Goal: Task Accomplishment & Management: Use online tool/utility

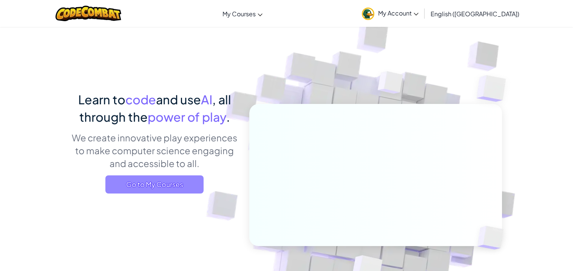
click at [163, 183] on span "Go to My Courses" at bounding box center [154, 184] width 98 height 18
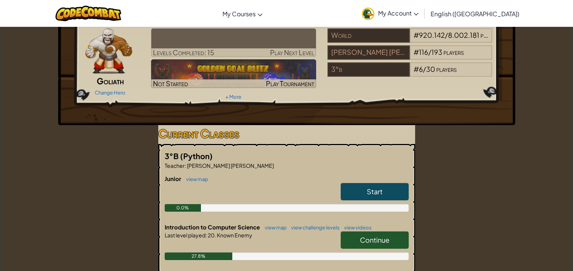
scroll to position [40, 0]
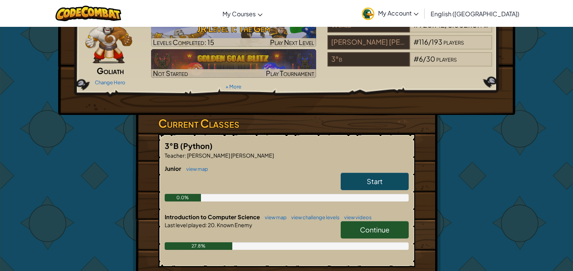
click at [376, 181] on span "Start" at bounding box center [374, 181] width 16 height 9
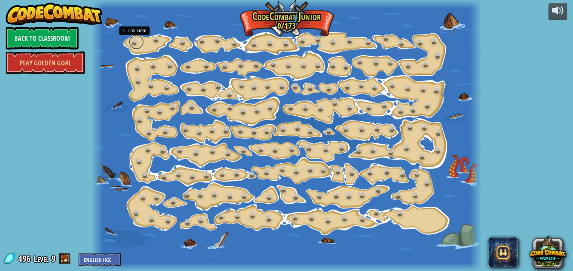
click at [135, 43] on link at bounding box center [136, 41] width 15 height 15
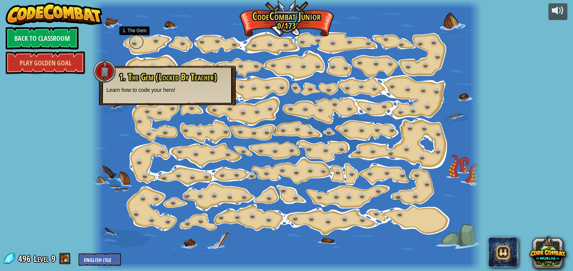
click at [134, 42] on link at bounding box center [136, 41] width 15 height 15
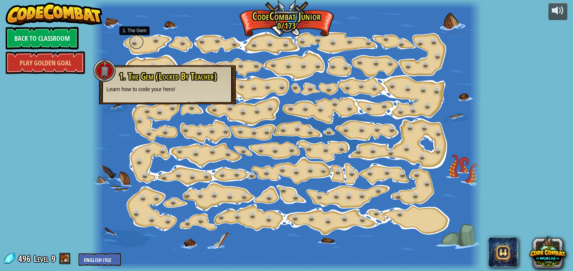
click at [133, 43] on link at bounding box center [136, 41] width 15 height 15
click at [155, 41] on link at bounding box center [157, 39] width 15 height 15
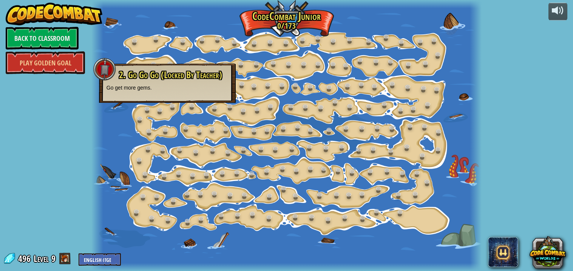
drag, startPoint x: 225, startPoint y: 46, endPoint x: 219, endPoint y: 49, distance: 6.6
click at [223, 48] on div at bounding box center [286, 135] width 390 height 271
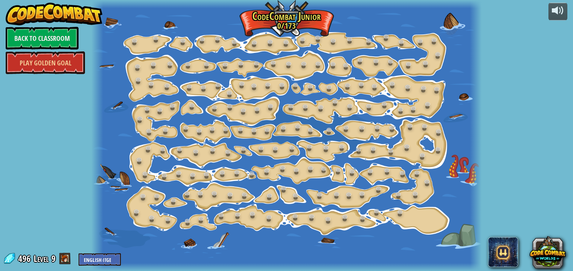
click at [129, 45] on div at bounding box center [286, 135] width 390 height 271
click at [134, 43] on link at bounding box center [136, 41] width 15 height 15
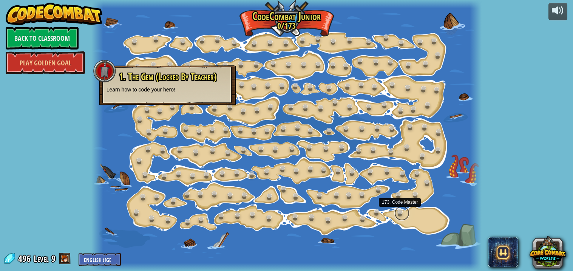
click at [399, 214] on link at bounding box center [401, 212] width 15 height 15
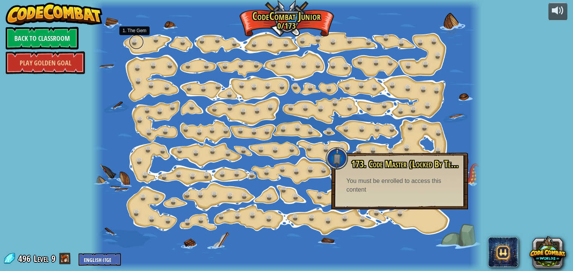
click at [134, 42] on link at bounding box center [136, 41] width 15 height 15
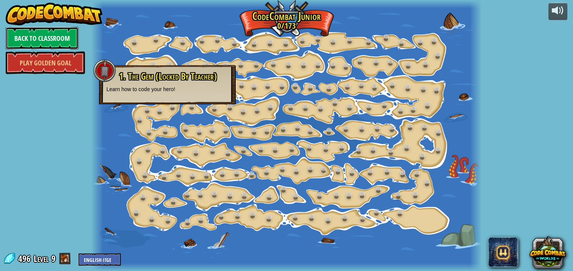
click at [39, 42] on link "Back to Classroom" at bounding box center [42, 38] width 73 height 23
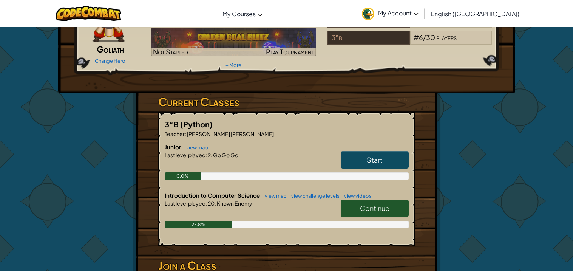
scroll to position [62, 0]
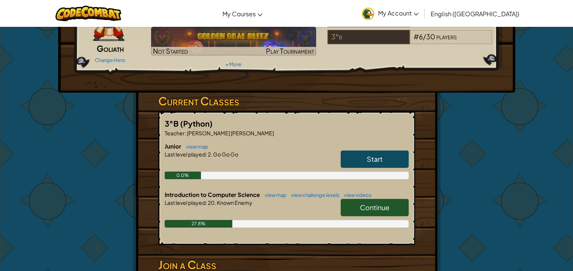
click at [388, 161] on link "Start" at bounding box center [374, 158] width 68 height 17
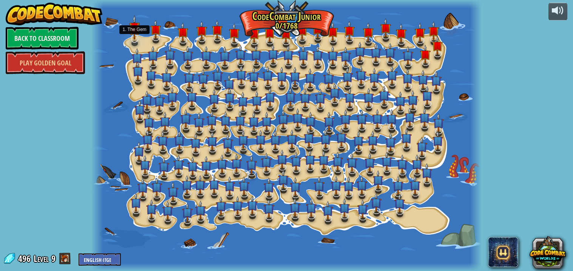
click at [137, 39] on div at bounding box center [135, 38] width 8 height 8
click at [180, 108] on img at bounding box center [185, 114] width 11 height 25
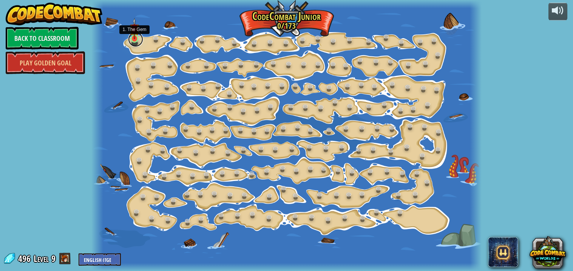
click at [132, 40] on link at bounding box center [135, 39] width 15 height 15
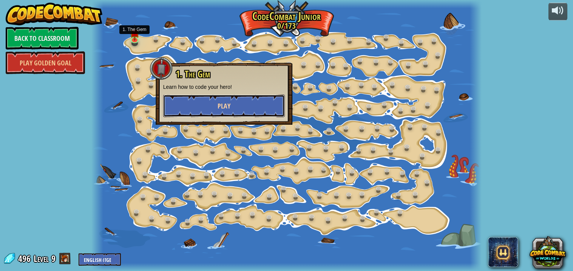
click at [186, 104] on button "Play" at bounding box center [224, 105] width 122 height 23
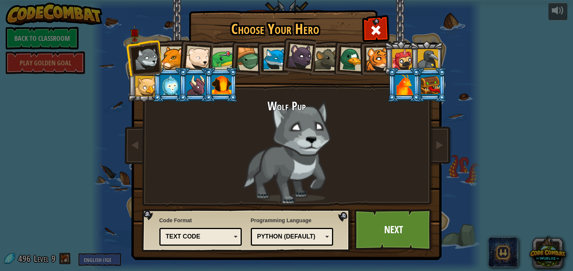
click at [352, 62] on div at bounding box center [351, 59] width 25 height 25
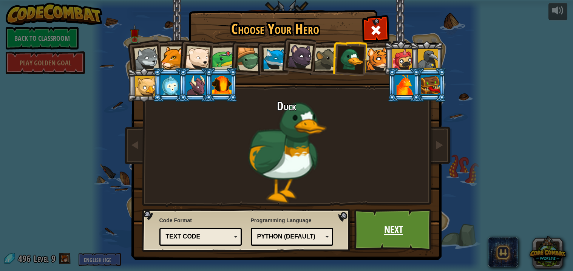
click at [389, 225] on link "Next" at bounding box center [393, 230] width 79 height 42
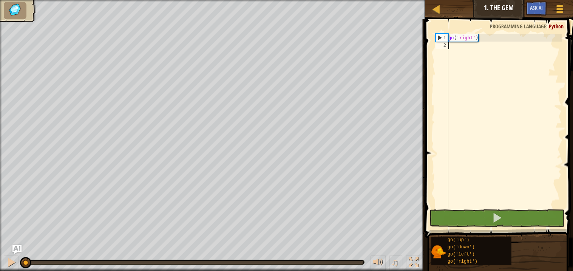
click at [455, 48] on div "go ( 'right' )" at bounding box center [503, 128] width 115 height 189
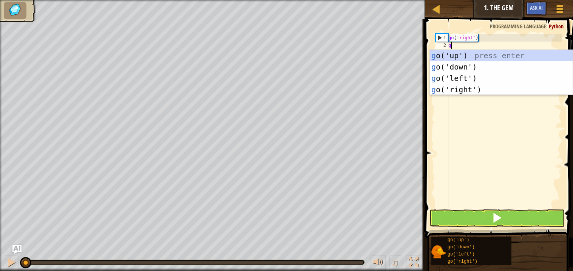
type textarea "go"
click at [475, 91] on div "go ('up') press enter go ('down') press enter go ('left') press enter go ('righ…" at bounding box center [500, 84] width 143 height 68
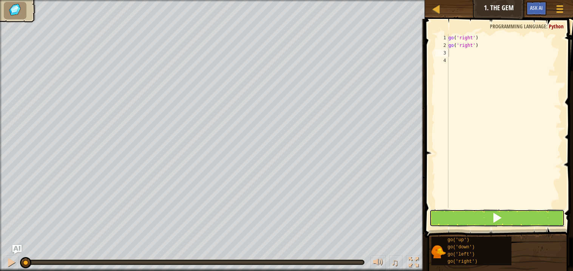
click at [458, 213] on button at bounding box center [496, 217] width 135 height 17
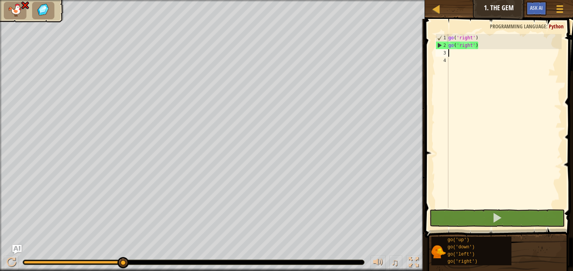
click at [497, 50] on div "go ( 'right' ) go ( 'right' )" at bounding box center [503, 128] width 115 height 189
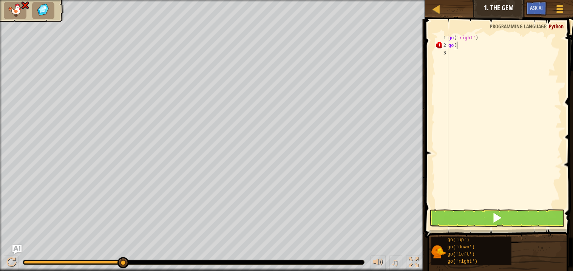
type textarea "g"
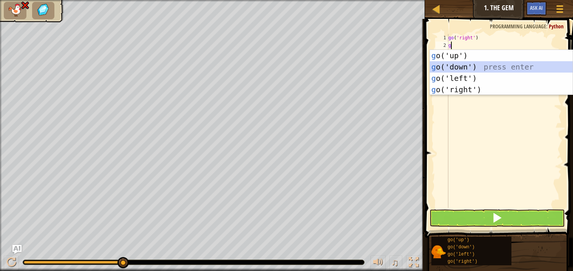
click at [485, 66] on div "g o('up') press enter g o('down') press enter g o('left') press enter g o('righ…" at bounding box center [500, 84] width 143 height 68
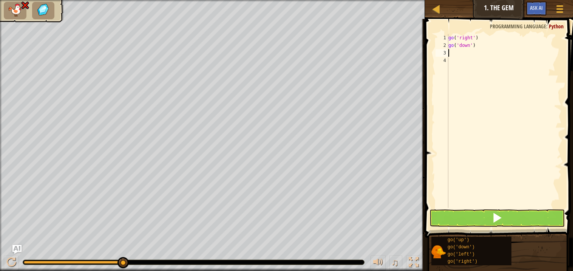
click at [483, 56] on div "go ( 'right' ) go ( 'down' )" at bounding box center [503, 128] width 115 height 189
type textarea "g"
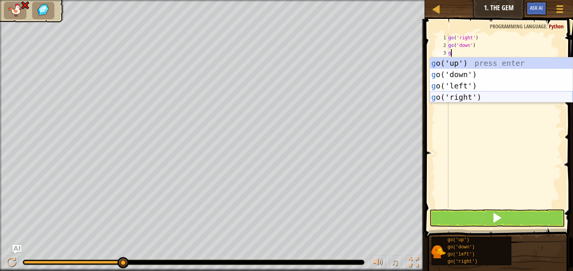
click at [476, 97] on div "g o('up') press enter g o('down') press enter g o('left') press enter g o('righ…" at bounding box center [500, 91] width 143 height 68
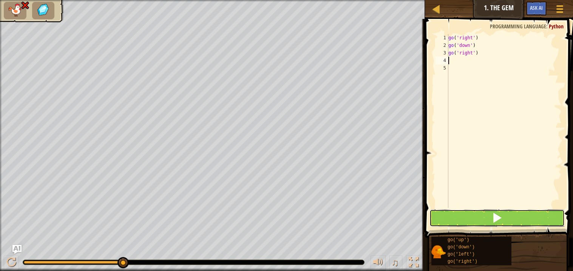
click at [466, 211] on button at bounding box center [496, 217] width 135 height 17
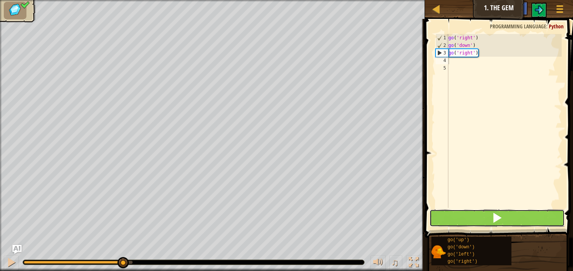
click at [466, 221] on button at bounding box center [496, 217] width 135 height 17
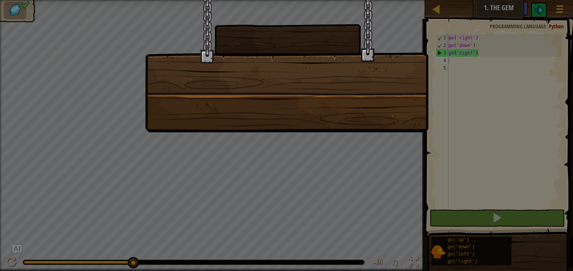
click at [325, 92] on div at bounding box center [286, 66] width 283 height 132
click at [460, 124] on div at bounding box center [286, 135] width 573 height 271
click at [452, 138] on div at bounding box center [286, 135] width 573 height 271
drag, startPoint x: 279, startPoint y: 51, endPoint x: 300, endPoint y: 76, distance: 33.5
click at [297, 74] on div at bounding box center [286, 66] width 283 height 132
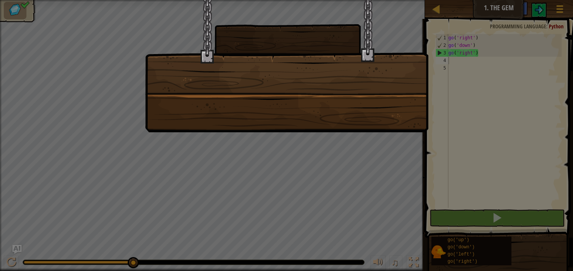
click at [548, 160] on div at bounding box center [286, 135] width 573 height 271
drag, startPoint x: 442, startPoint y: 13, endPoint x: 195, endPoint y: -33, distance: 251.8
click at [195, 0] on html "Map Junior 1. The Gem Game Menu Ask AI 1 הההההההההההההההההההההההההההההההההההההה…" at bounding box center [286, 0] width 573 height 1
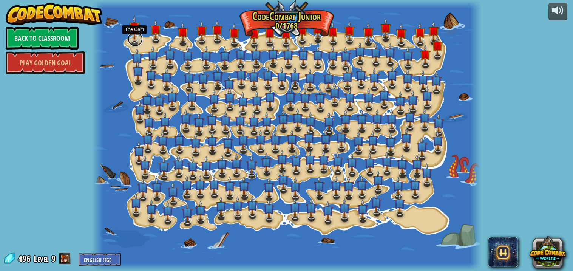
click at [133, 40] on link at bounding box center [135, 38] width 15 height 15
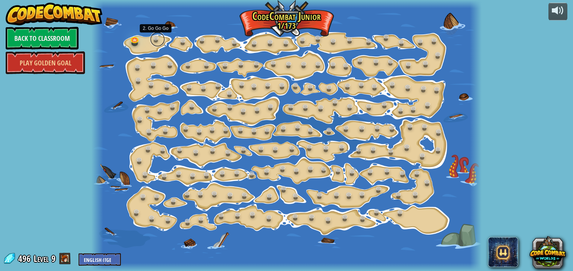
click at [154, 37] on link at bounding box center [157, 39] width 15 height 15
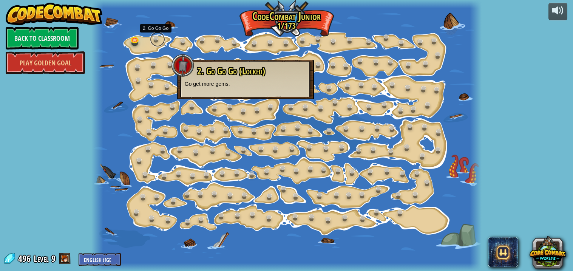
click at [159, 38] on link at bounding box center [157, 39] width 15 height 15
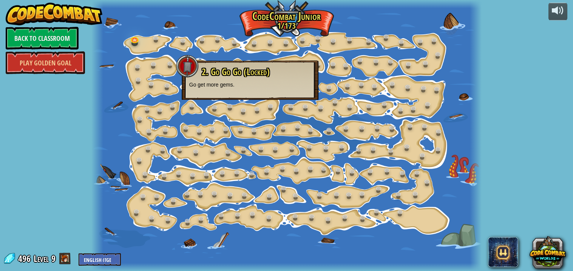
click at [168, 37] on div at bounding box center [286, 135] width 390 height 271
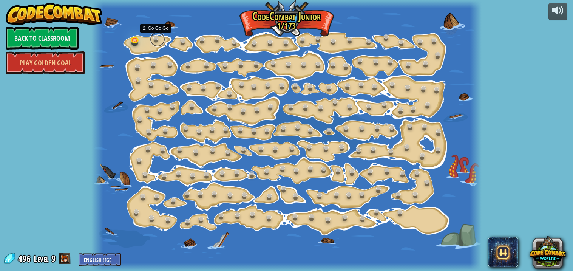
click at [160, 41] on link at bounding box center [157, 39] width 15 height 15
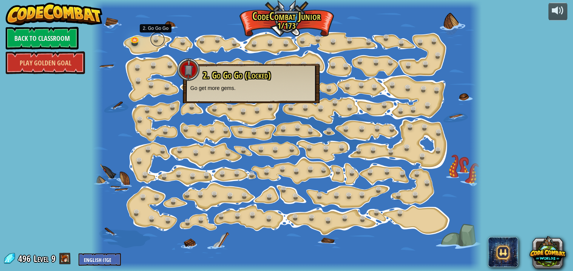
click at [156, 41] on link at bounding box center [157, 39] width 15 height 15
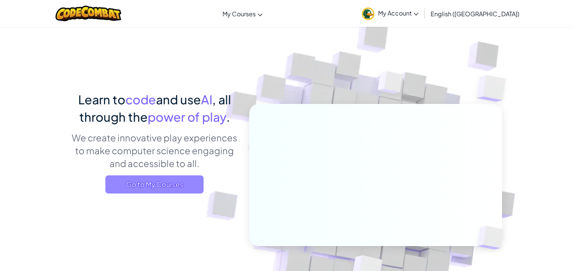
click at [153, 183] on span "Go to My Courses" at bounding box center [154, 184] width 98 height 18
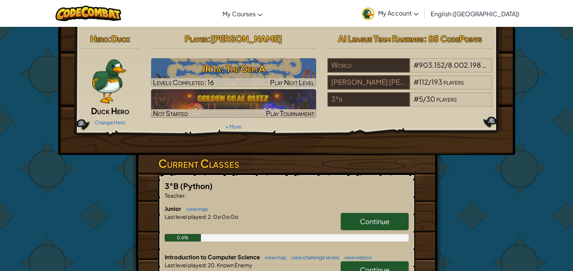
click at [395, 218] on link "Continue" at bounding box center [374, 220] width 68 height 17
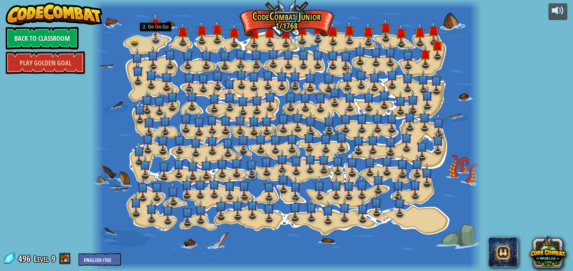
click at [157, 36] on img at bounding box center [155, 24] width 11 height 25
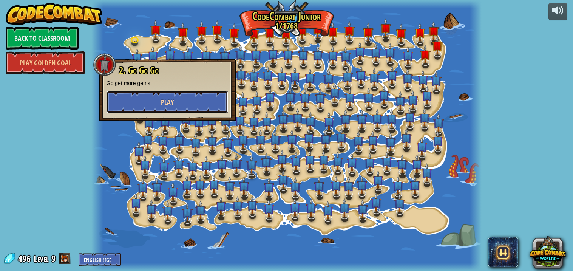
click at [172, 103] on span "Play" at bounding box center [167, 101] width 13 height 9
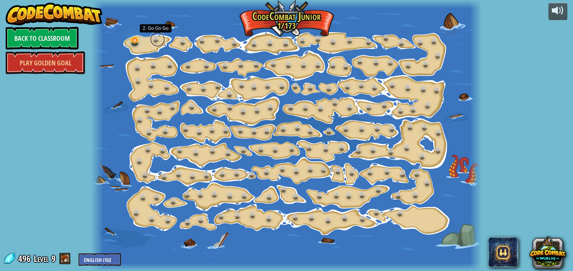
click at [154, 39] on link at bounding box center [157, 39] width 15 height 15
click at [158, 41] on link at bounding box center [157, 39] width 15 height 15
click at [156, 41] on link at bounding box center [157, 39] width 15 height 15
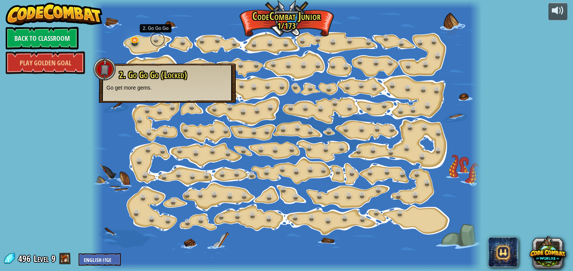
click at [156, 32] on link at bounding box center [157, 39] width 15 height 15
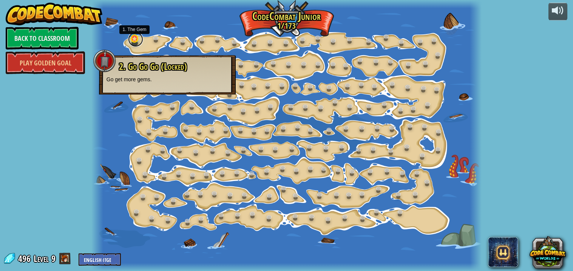
click at [138, 43] on link at bounding box center [135, 39] width 15 height 15
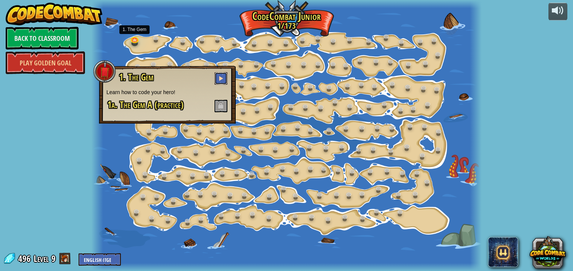
click at [225, 75] on button at bounding box center [220, 78] width 13 height 12
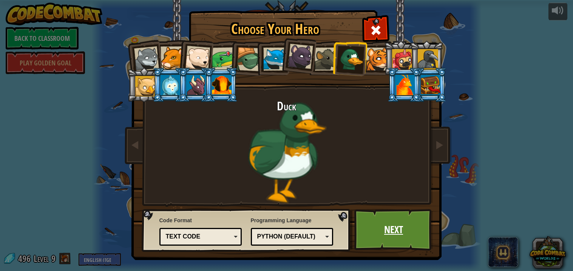
click at [391, 223] on link "Next" at bounding box center [393, 230] width 79 height 42
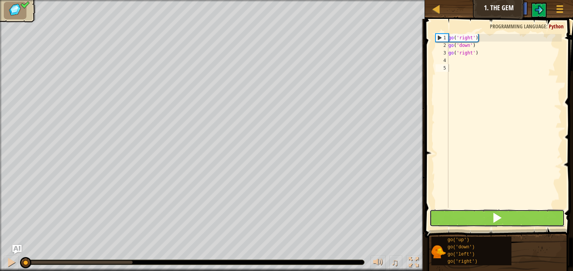
click at [481, 223] on button at bounding box center [496, 217] width 135 height 17
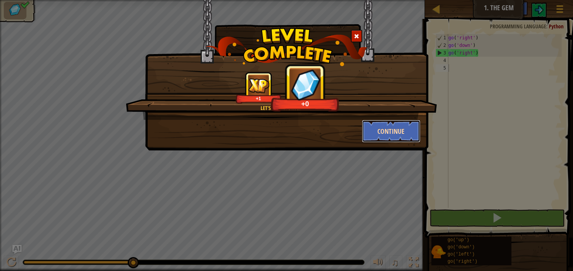
click at [387, 133] on button "Continue" at bounding box center [391, 131] width 58 height 23
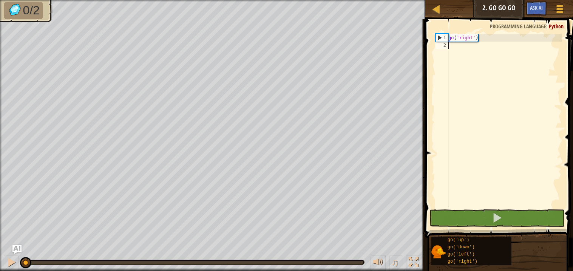
type textarea "g"
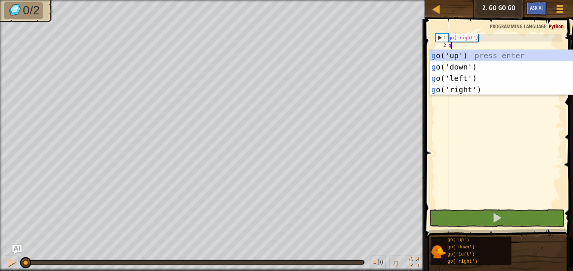
scroll to position [3, 0]
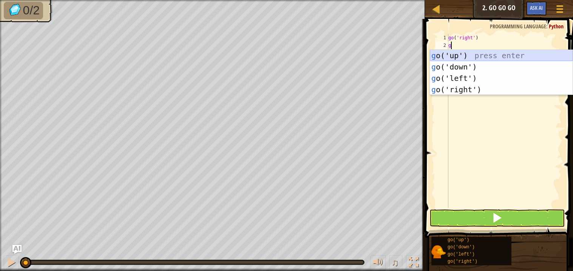
click at [471, 55] on div "g o('up') press enter g o('down') press enter g o('left') press enter g o('righ…" at bounding box center [500, 84] width 143 height 68
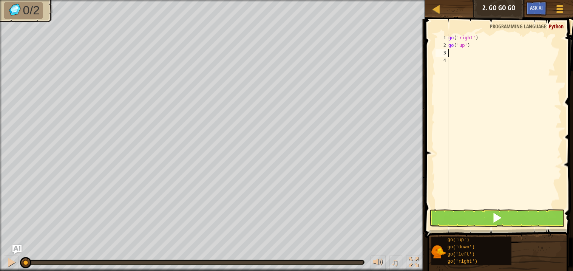
type textarea "g"
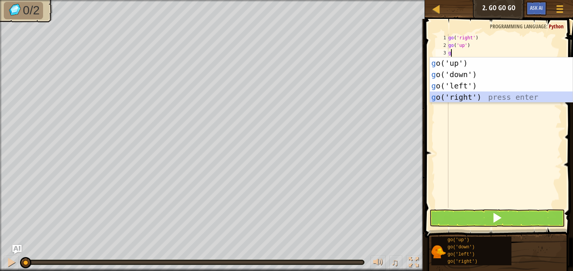
click at [496, 93] on div "g o('up') press enter g o('down') press enter g o('left') press enter g o('righ…" at bounding box center [500, 91] width 143 height 68
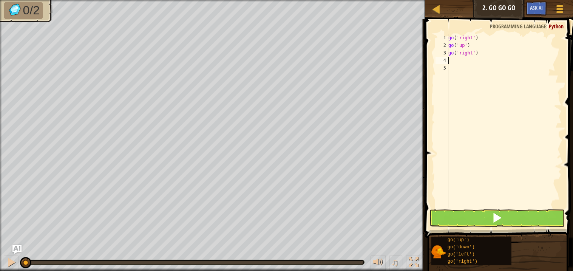
click at [476, 53] on div "go ( 'right' ) go ( 'up' ) go ( 'right' )" at bounding box center [503, 128] width 115 height 189
type textarea "go('right')"
click at [508, 100] on div "go ( 'right' ) go ( 'up' ) go ( 'right' )" at bounding box center [503, 128] width 115 height 189
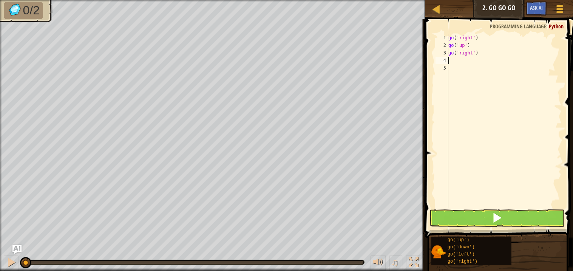
click at [450, 62] on div "go ( 'right' ) go ( 'up' ) go ( 'right' )" at bounding box center [503, 128] width 115 height 189
type textarea "h"
type textarea "g"
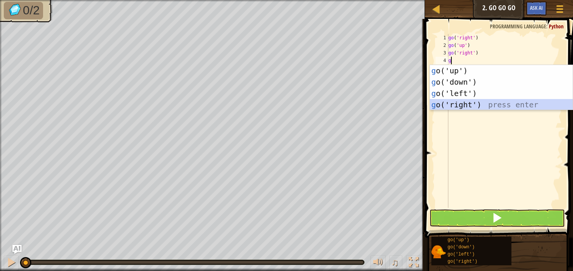
click at [482, 102] on div "g o('up') press enter g o('down') press enter g o('left') press enter g o('righ…" at bounding box center [500, 99] width 143 height 68
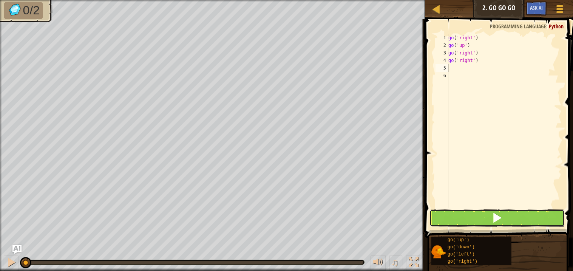
click at [479, 216] on button at bounding box center [496, 217] width 135 height 17
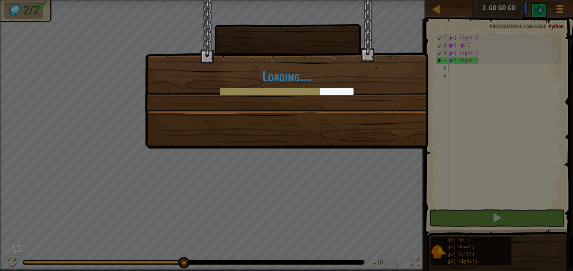
drag, startPoint x: 102, startPoint y: 204, endPoint x: 123, endPoint y: 206, distance: 21.6
click at [102, 204] on div "Loading..." at bounding box center [286, 135] width 573 height 271
click at [123, 206] on div "Loading..." at bounding box center [286, 135] width 573 height 271
click at [115, 203] on div "Loading..." at bounding box center [286, 135] width 573 height 271
click at [143, 195] on div "Loading..." at bounding box center [286, 135] width 573 height 271
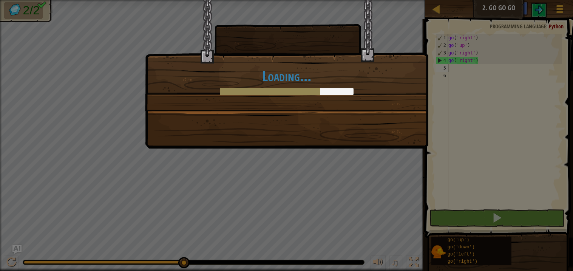
click at [140, 202] on div "Loading..." at bounding box center [286, 135] width 573 height 271
drag, startPoint x: 102, startPoint y: 205, endPoint x: 117, endPoint y: 202, distance: 14.9
click at [106, 206] on div "Loading..." at bounding box center [286, 135] width 573 height 271
drag, startPoint x: 125, startPoint y: 198, endPoint x: 120, endPoint y: 200, distance: 5.4
click at [122, 200] on div "Loading..." at bounding box center [286, 135] width 573 height 271
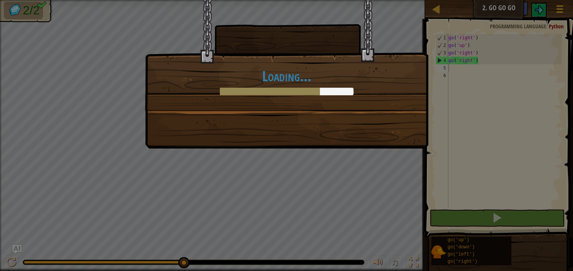
click at [119, 201] on div "Loading..." at bounding box center [286, 135] width 573 height 271
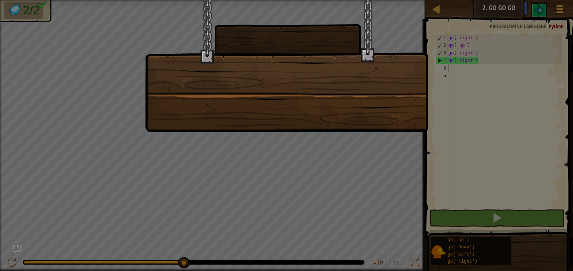
click at [346, 39] on div at bounding box center [286, 66] width 283 height 132
click at [372, 69] on div at bounding box center [286, 66] width 283 height 132
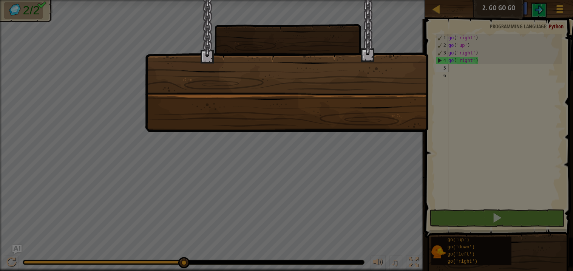
click at [373, 65] on div at bounding box center [286, 66] width 283 height 132
click at [373, 54] on div at bounding box center [286, 66] width 283 height 132
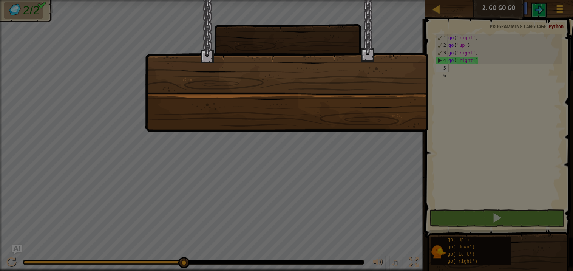
click at [373, 54] on div at bounding box center [286, 66] width 283 height 132
click at [442, 83] on div at bounding box center [286, 135] width 573 height 271
drag, startPoint x: 359, startPoint y: 127, endPoint x: 377, endPoint y: 119, distance: 19.9
click at [365, 126] on div at bounding box center [286, 66] width 283 height 132
drag, startPoint x: 437, startPoint y: 93, endPoint x: 401, endPoint y: 98, distance: 36.6
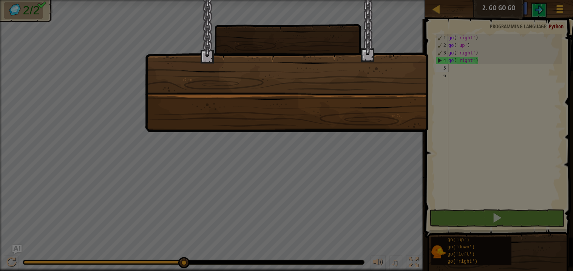
click at [404, 98] on div at bounding box center [286, 135] width 573 height 271
click at [360, 103] on div at bounding box center [286, 66] width 283 height 132
drag, startPoint x: 269, startPoint y: 49, endPoint x: 284, endPoint y: 52, distance: 15.5
click at [269, 52] on div at bounding box center [286, 66] width 283 height 132
click at [294, 85] on div at bounding box center [286, 66] width 283 height 132
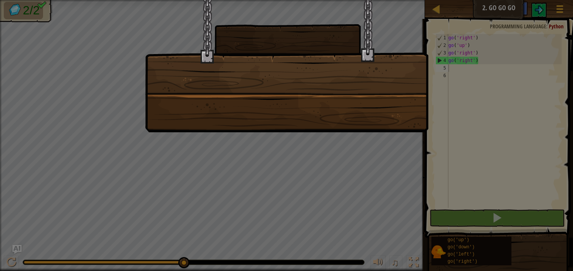
drag, startPoint x: 294, startPoint y: 84, endPoint x: 346, endPoint y: 117, distance: 61.4
click at [303, 59] on div at bounding box center [286, 66] width 283 height 132
drag, startPoint x: 346, startPoint y: 117, endPoint x: 316, endPoint y: 131, distance: 33.4
click at [325, 152] on div at bounding box center [286, 135] width 573 height 271
drag, startPoint x: 272, startPoint y: 112, endPoint x: 0, endPoint y: 5, distance: 292.5
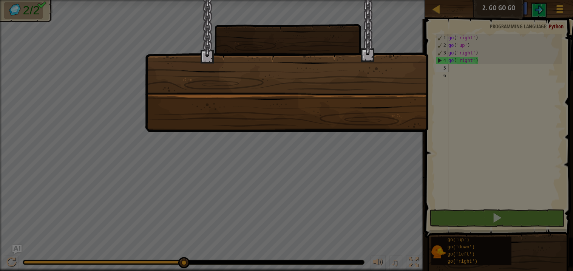
click at [0, 5] on div at bounding box center [286, 135] width 573 height 271
click at [188, 113] on div at bounding box center [286, 66] width 283 height 132
